Goal: Transaction & Acquisition: Purchase product/service

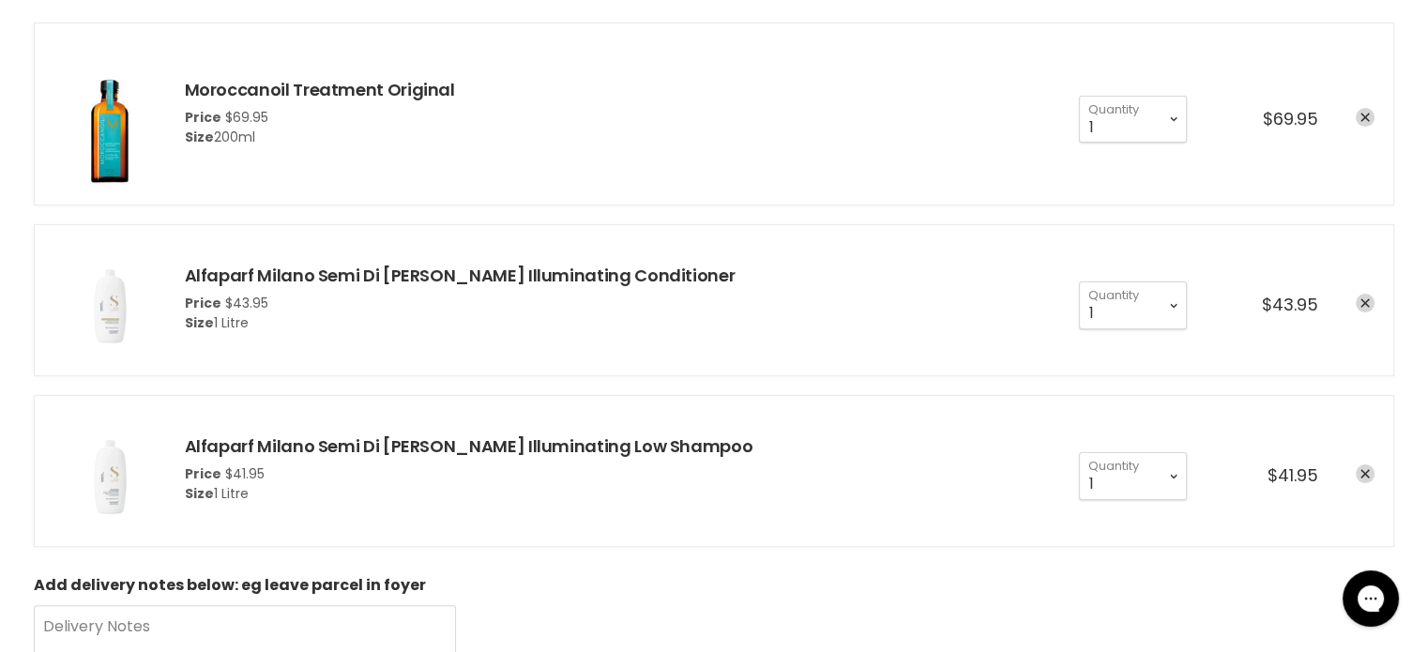
scroll to position [375, 0]
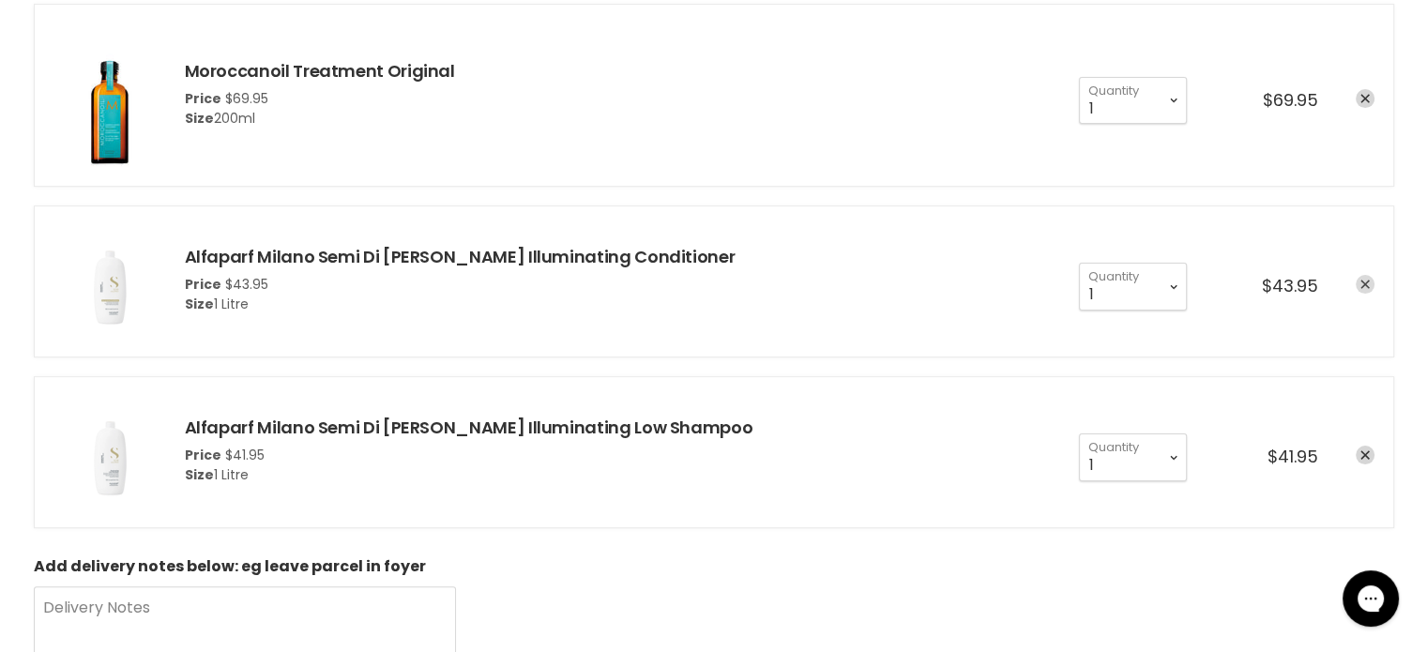
click at [1364, 278] on link "remove Alfaparf Milano Semi Di Lino Diamond Illuminating Conditioner" at bounding box center [1365, 284] width 19 height 19
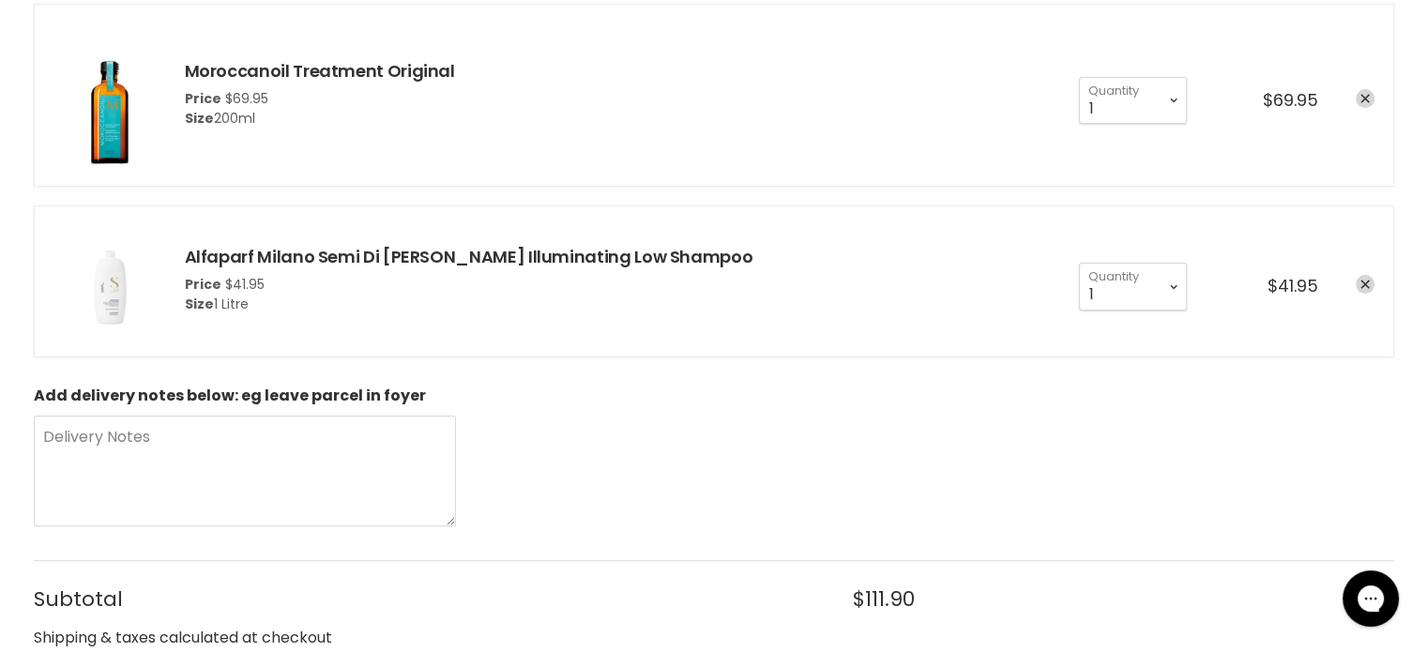
click at [1364, 280] on icon "remove Alfaparf Milano Semi Di Lino Diamond Illuminating Low Shampoo" at bounding box center [1365, 284] width 9 height 9
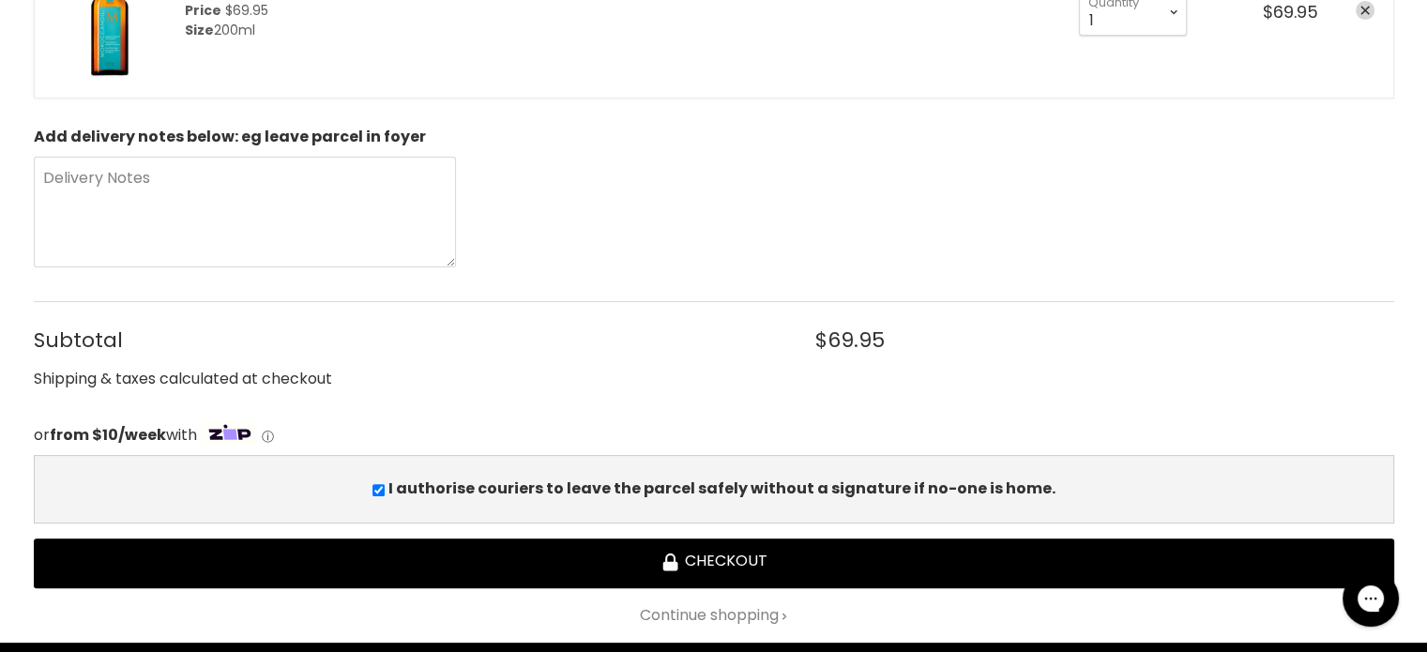
scroll to position [751, 0]
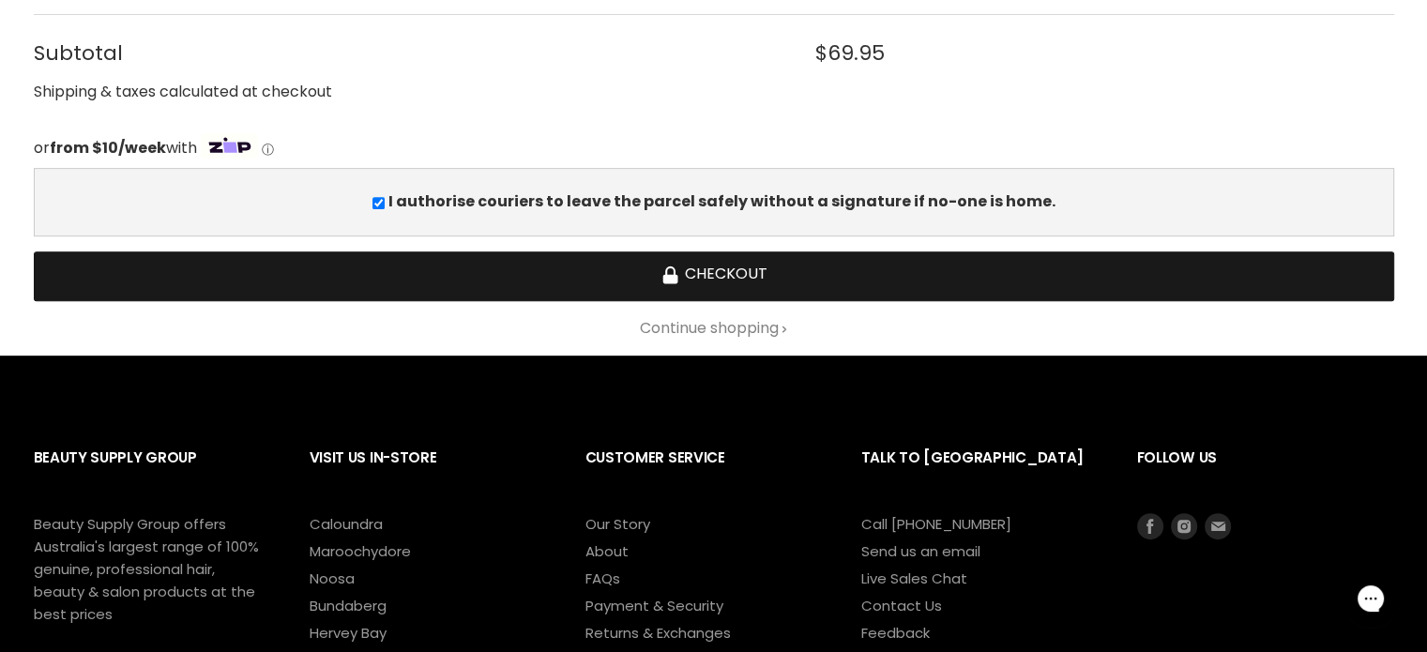
click at [739, 275] on button "Checkout" at bounding box center [714, 276] width 1361 height 50
